Goal: Task Accomplishment & Management: Complete application form

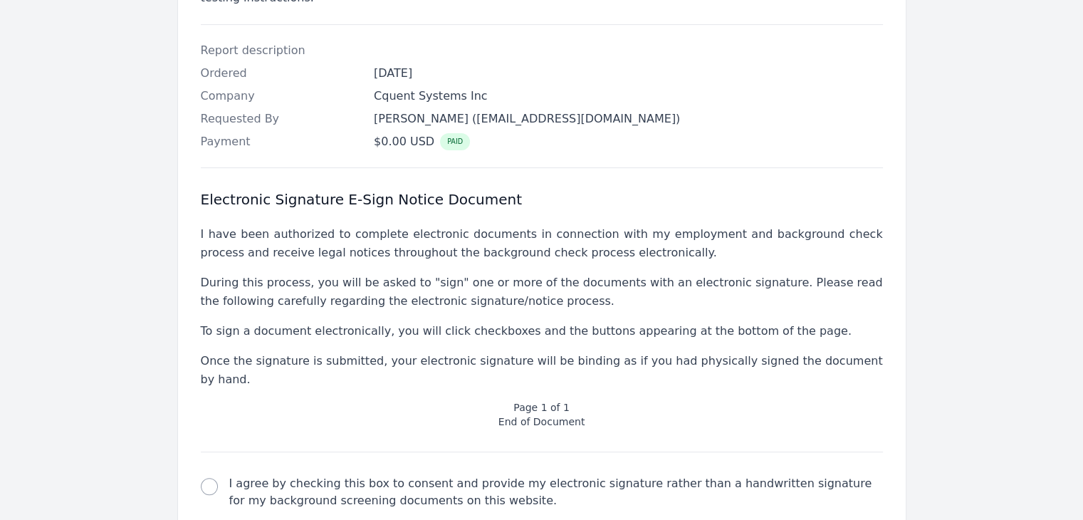
scroll to position [467, 0]
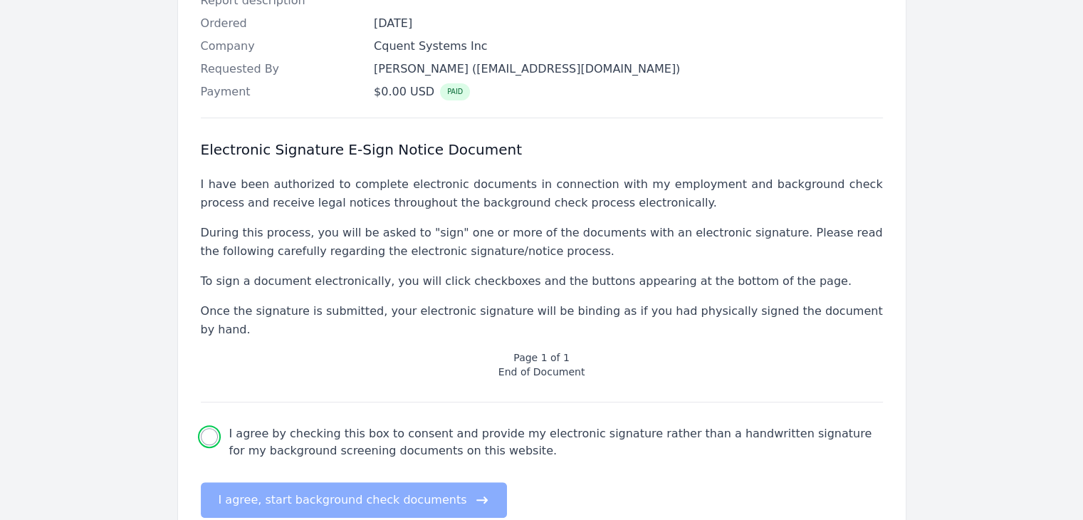
click at [204, 428] on input "I agree by checking this box to consent and provide my electronic signature rat…" at bounding box center [209, 436] width 17 height 17
checkbox input "true"
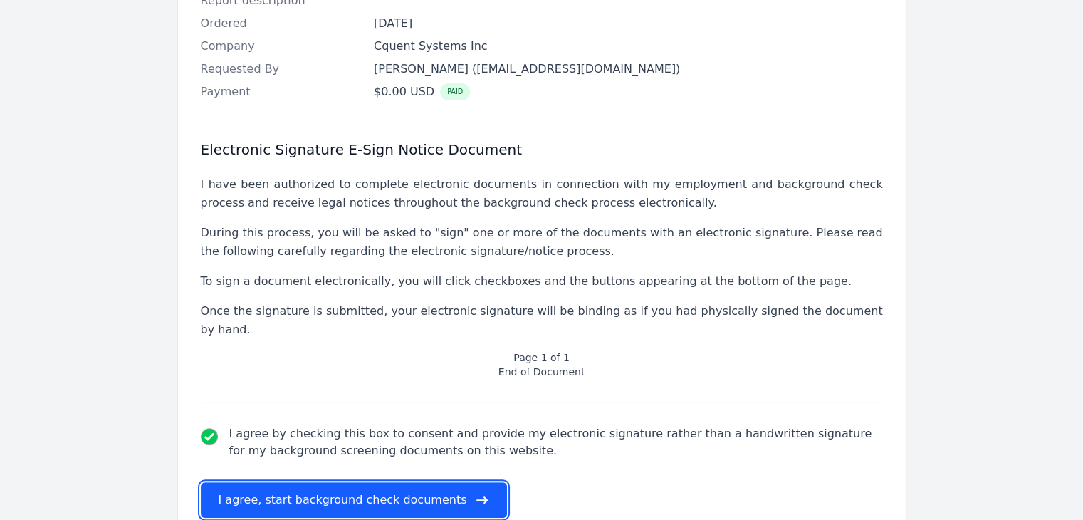
click at [268, 482] on button "I agree, start background check documents" at bounding box center [354, 500] width 307 height 36
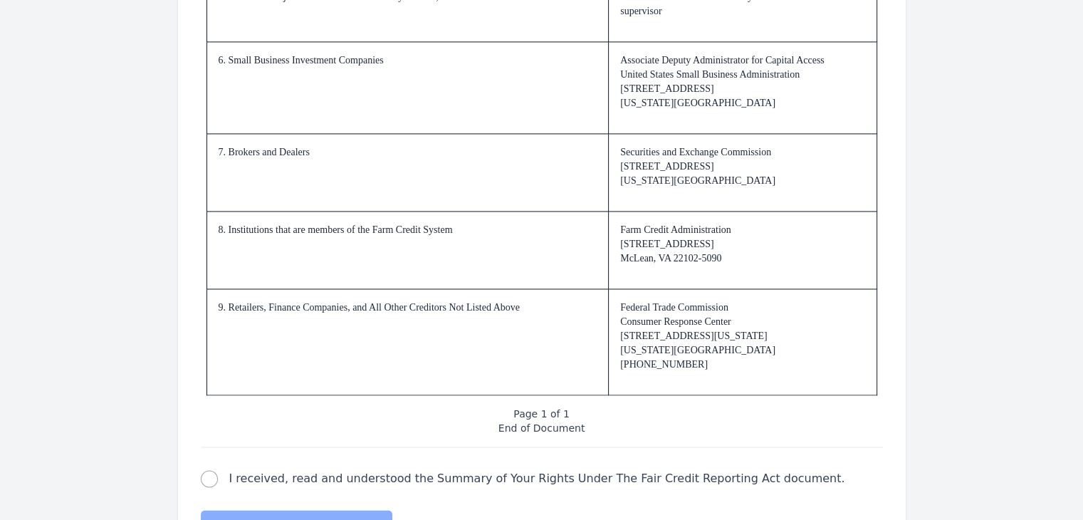
scroll to position [2179, 0]
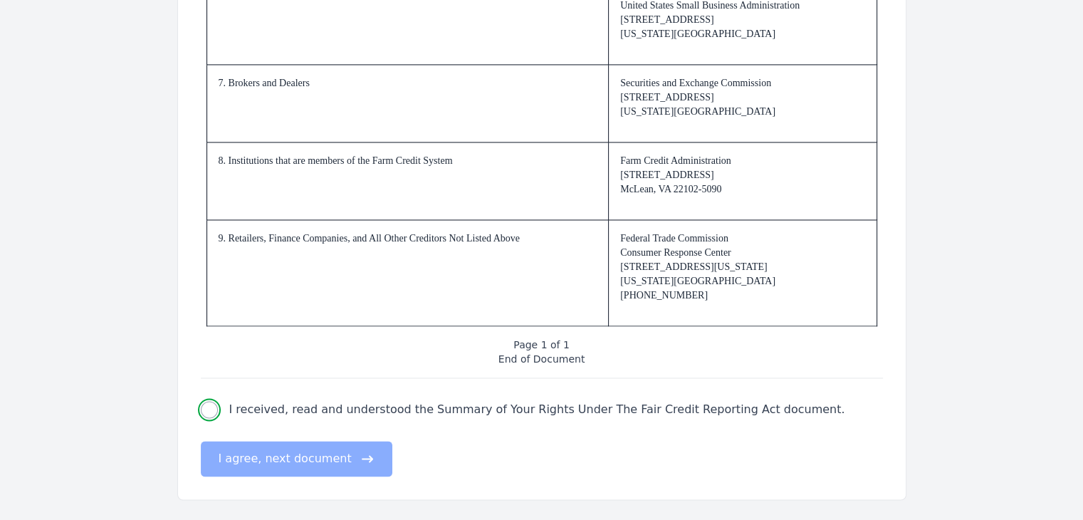
click at [211, 408] on input "I received, read and understood the Summary of Your Rights Under The Fair Credi…" at bounding box center [209, 409] width 17 height 17
checkbox input "true"
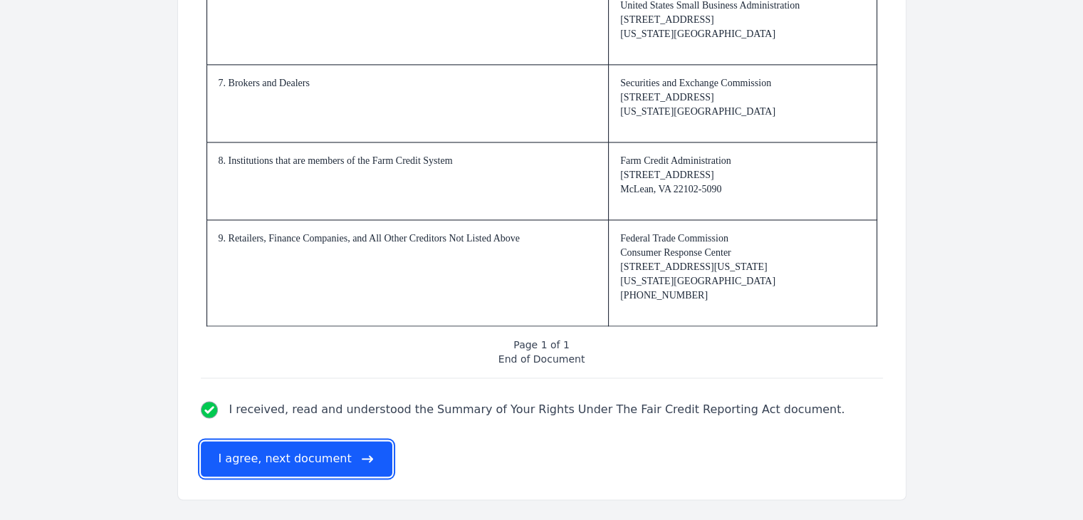
click at [261, 467] on button "I agree, next document" at bounding box center [297, 459] width 192 height 36
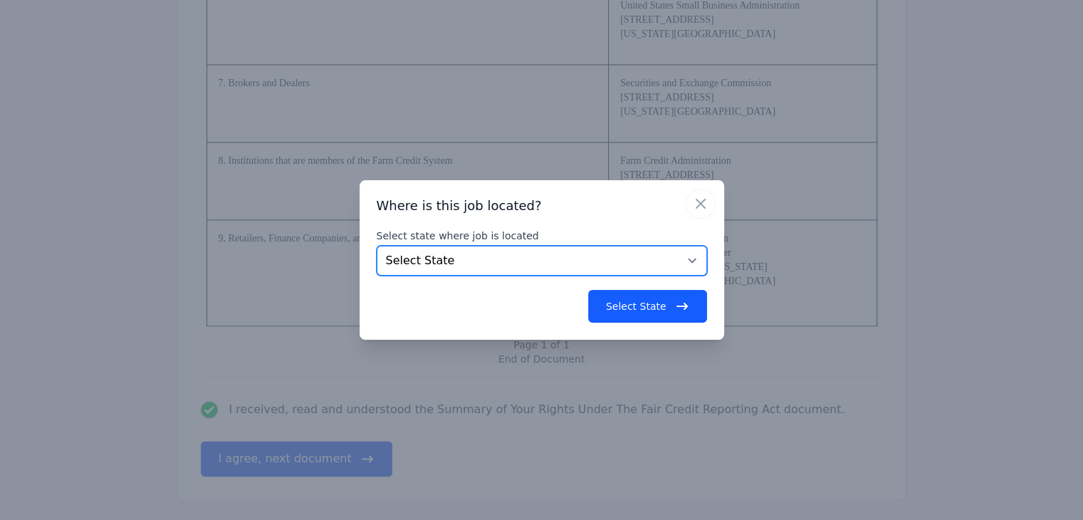
click at [459, 264] on select "Select State [US_STATE] [US_STATE] [US_STATE] [US_STATE] [US_STATE] [US_STATE] …" at bounding box center [542, 261] width 330 height 30
select select "IL"
click at [377, 246] on select "Select State [US_STATE] [US_STATE] [US_STATE] [US_STATE] [US_STATE] [US_STATE] …" at bounding box center [542, 261] width 330 height 30
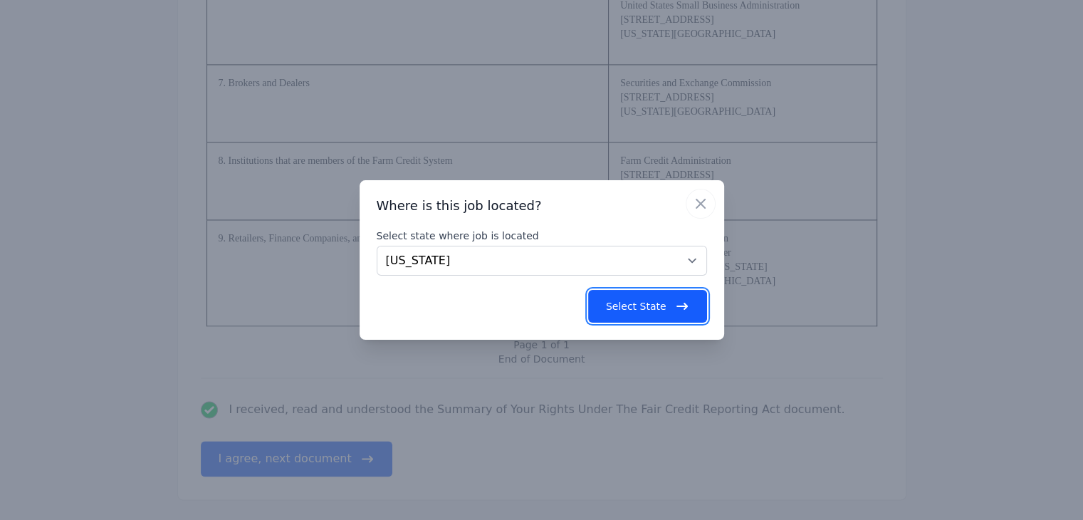
click at [612, 300] on button "Select State" at bounding box center [647, 306] width 119 height 33
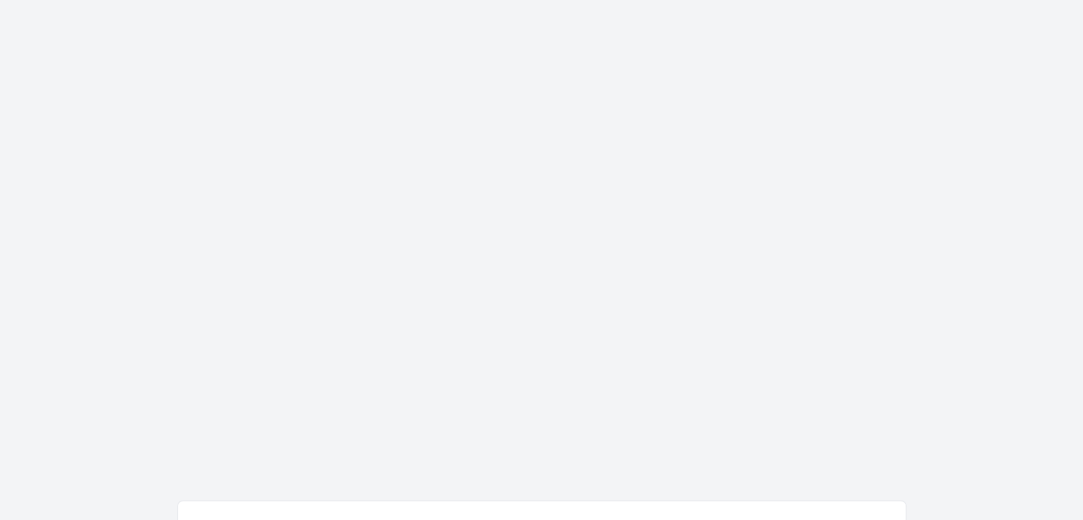
scroll to position [0, 0]
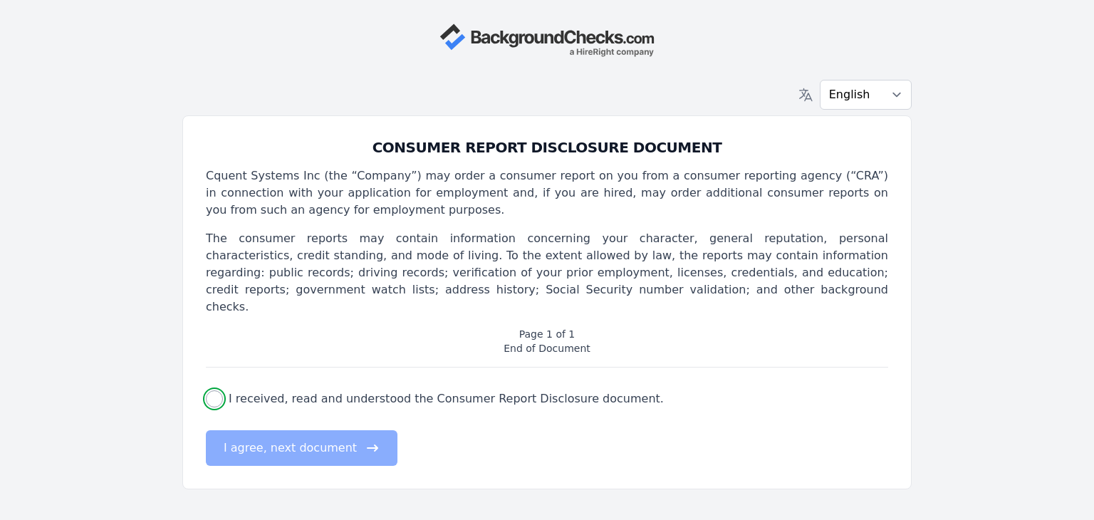
click at [211, 390] on input "I received, read and understood the Consumer Report Disclosure document." at bounding box center [214, 398] width 17 height 17
checkbox input "true"
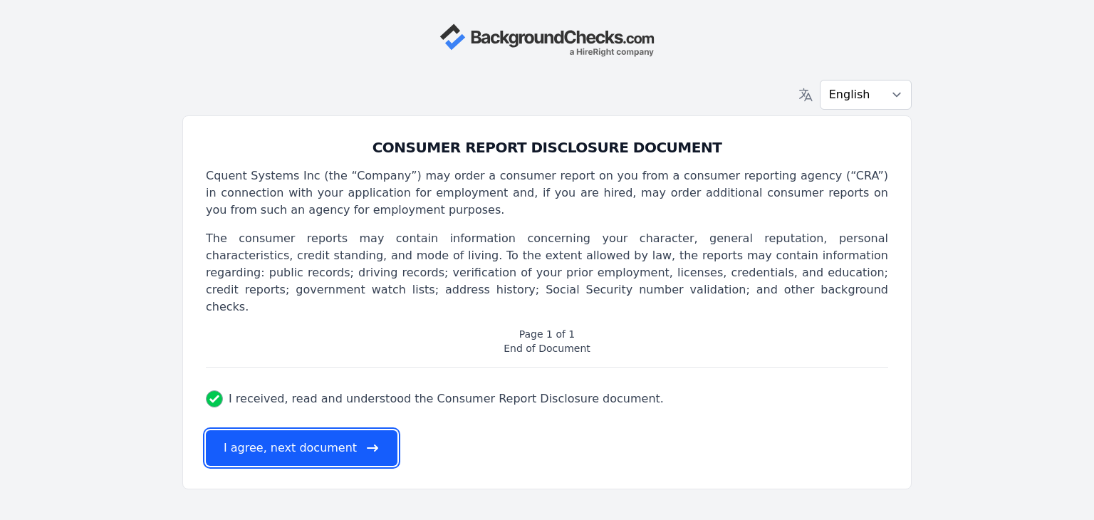
click at [273, 430] on button "I agree, next document" at bounding box center [302, 448] width 192 height 36
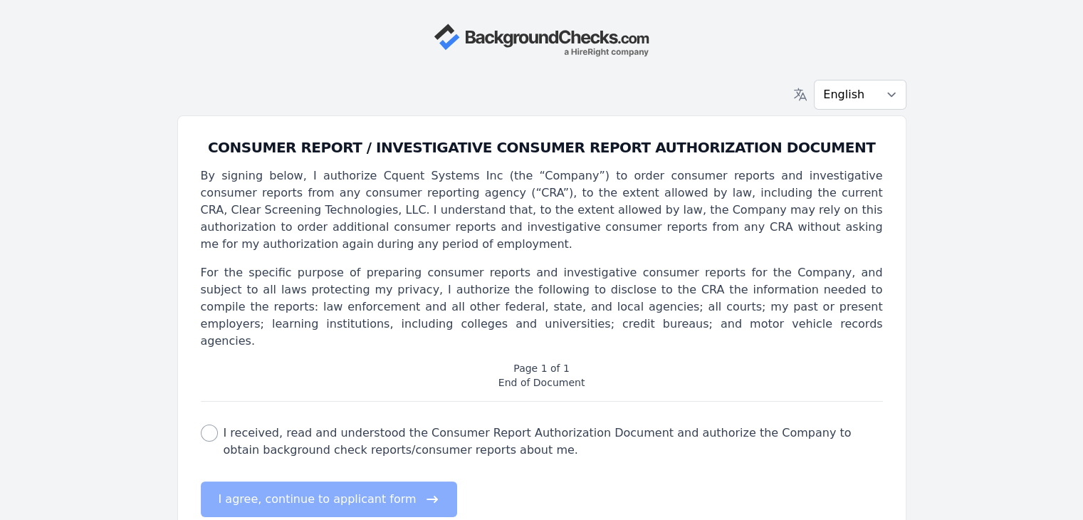
click at [218, 424] on div "consumer report authorization check I received, read and understood the Consume…" at bounding box center [542, 441] width 682 height 34
click at [209, 424] on input "I received, read and understood the Consumer Report Authorization Document and …" at bounding box center [209, 432] width 17 height 17
checkbox input "true"
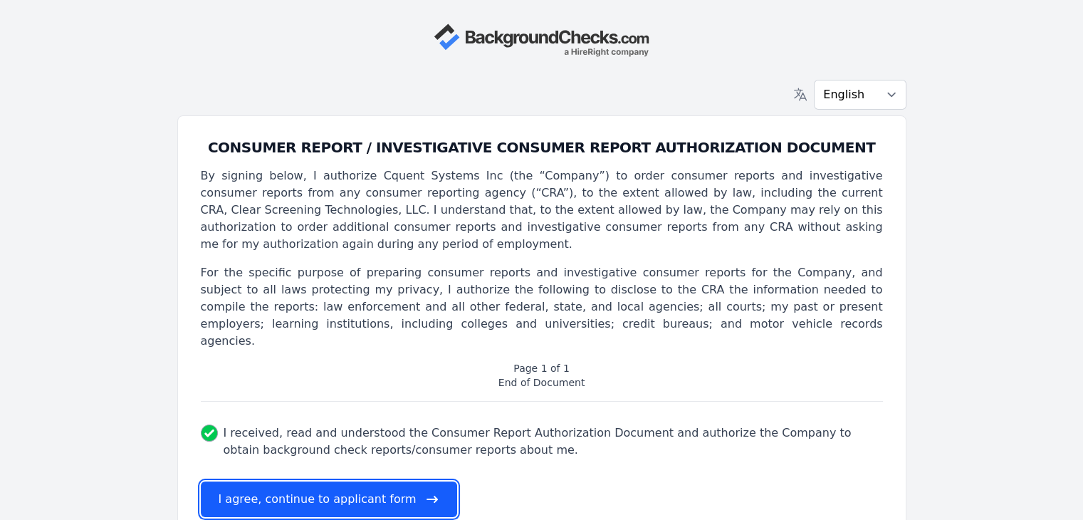
click at [251, 481] on button "I agree, continue to applicant form" at bounding box center [329, 499] width 256 height 36
select select
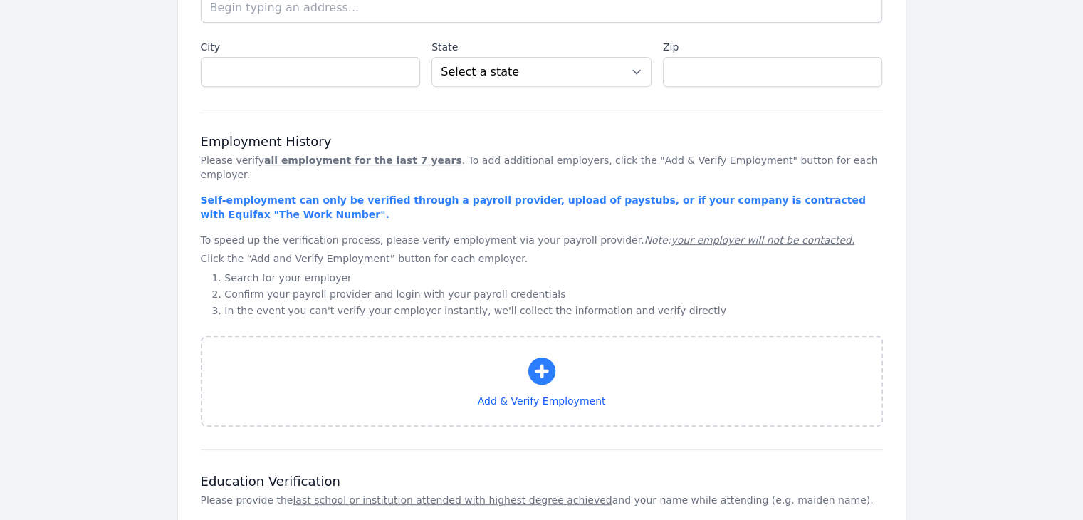
scroll to position [607, 0]
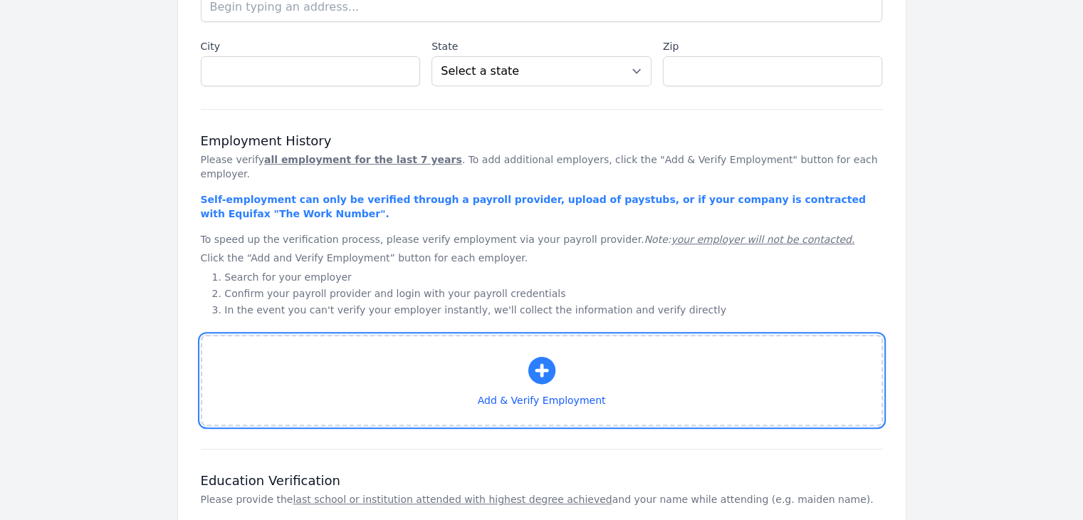
click at [404, 352] on button "Add & Verify Employment" at bounding box center [542, 380] width 682 height 91
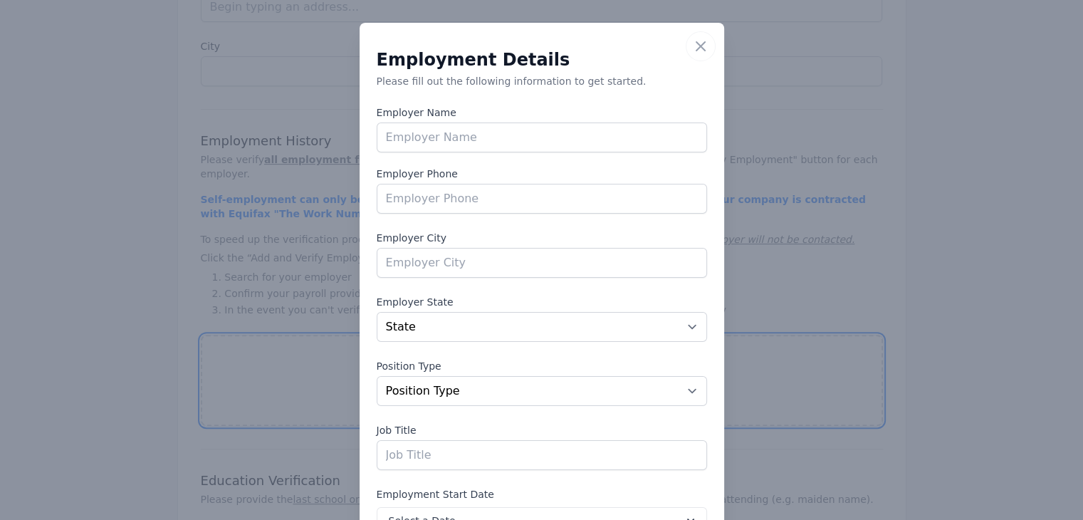
scroll to position [177, 0]
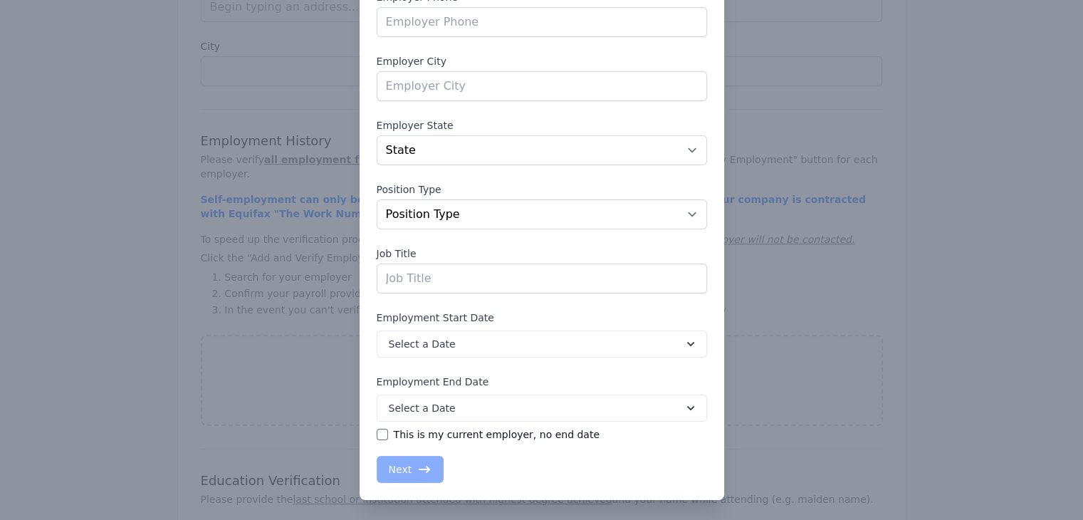
click at [117, 287] on div "​ Close Employment Details Please fill out the following information to get sta…" at bounding box center [541, 172] width 1083 height 699
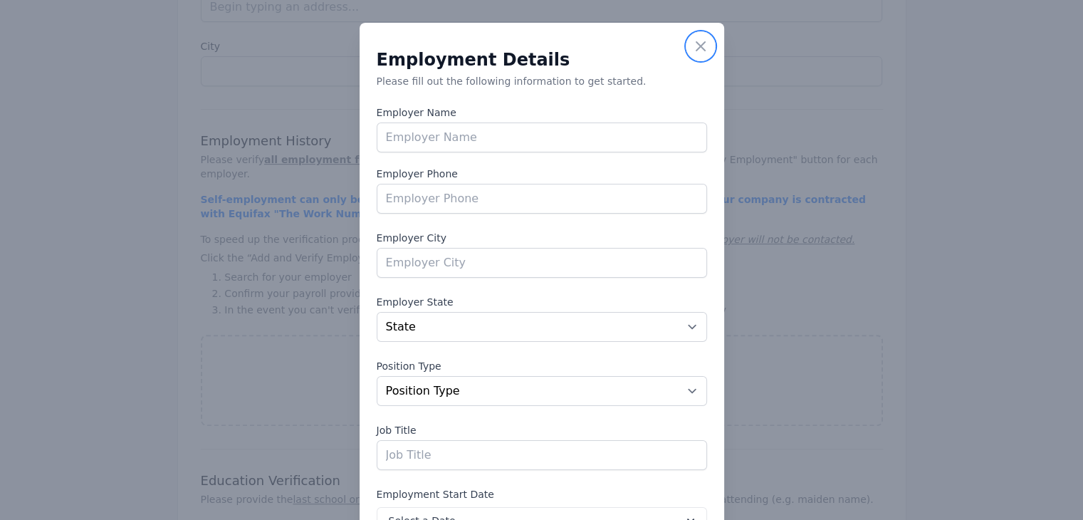
click at [694, 51] on icon "button" at bounding box center [700, 46] width 17 height 17
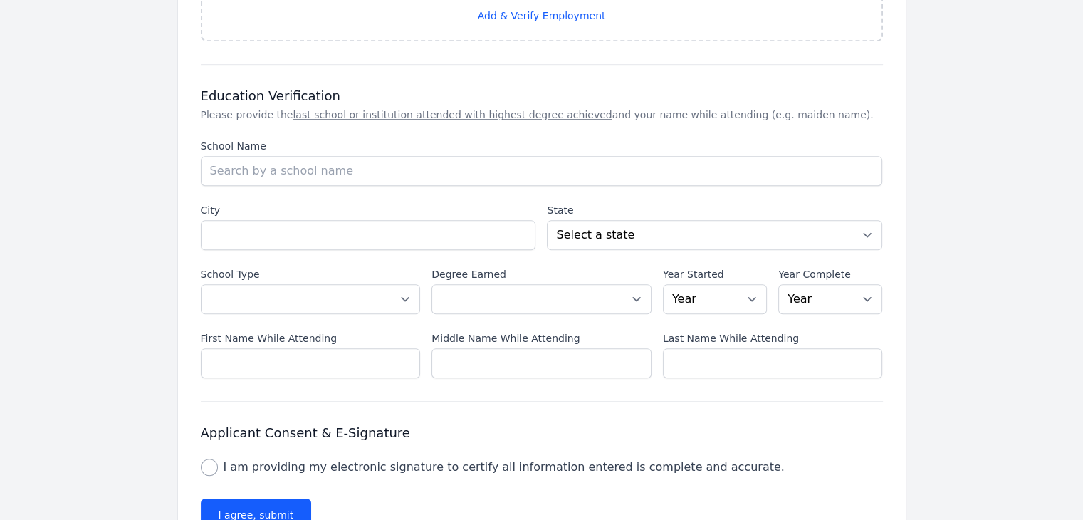
scroll to position [1030, 0]
